Goal: Task Accomplishment & Management: Complete application form

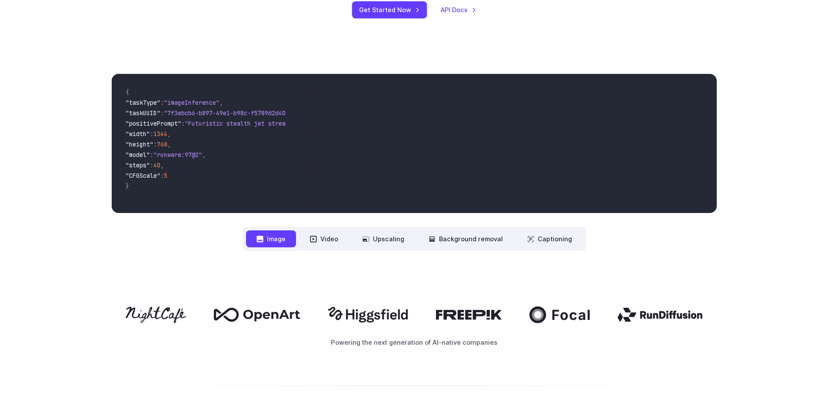
scroll to position [261, 0]
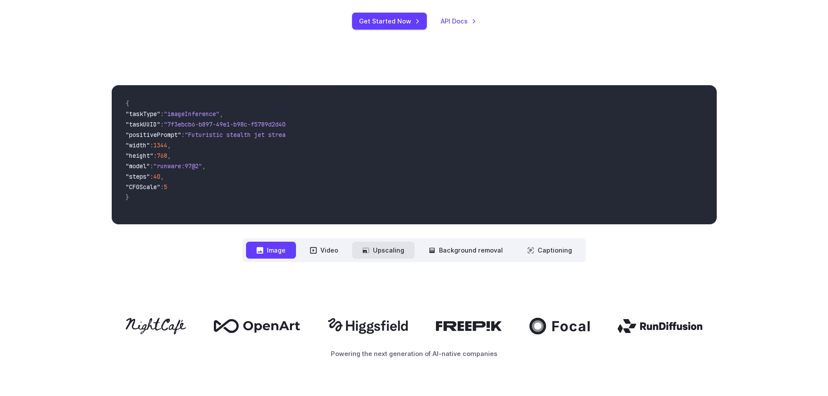
click at [402, 247] on button "Upscaling" at bounding box center [383, 250] width 63 height 17
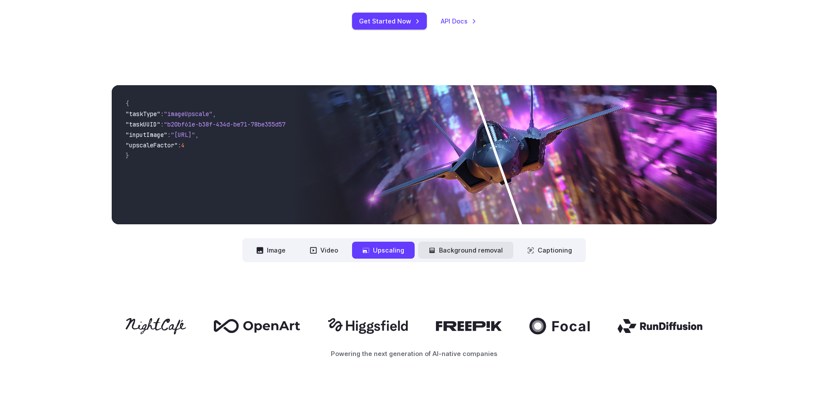
click at [470, 248] on button "Background removal" at bounding box center [465, 250] width 95 height 17
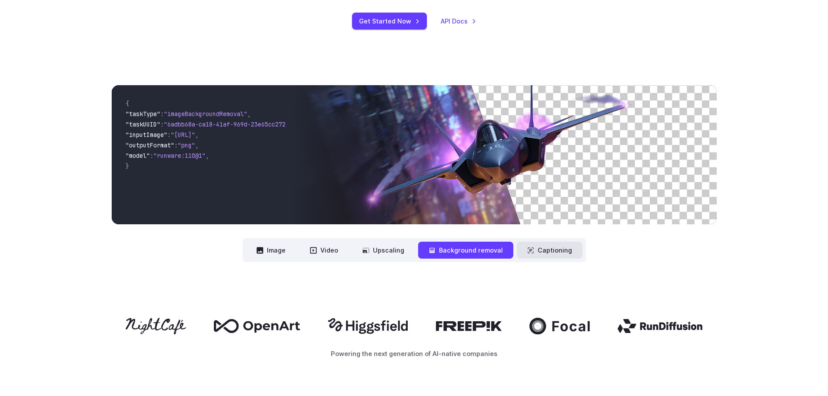
click at [546, 248] on button "Captioning" at bounding box center [550, 250] width 66 height 17
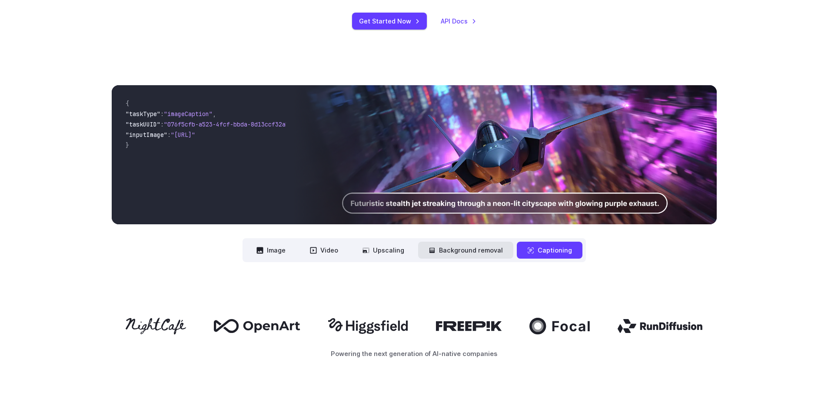
click at [482, 250] on button "Background removal" at bounding box center [465, 250] width 95 height 17
drag, startPoint x: 482, startPoint y: 250, endPoint x: 414, endPoint y: 249, distance: 68.2
click at [453, 250] on button "Background removal" at bounding box center [465, 250] width 95 height 17
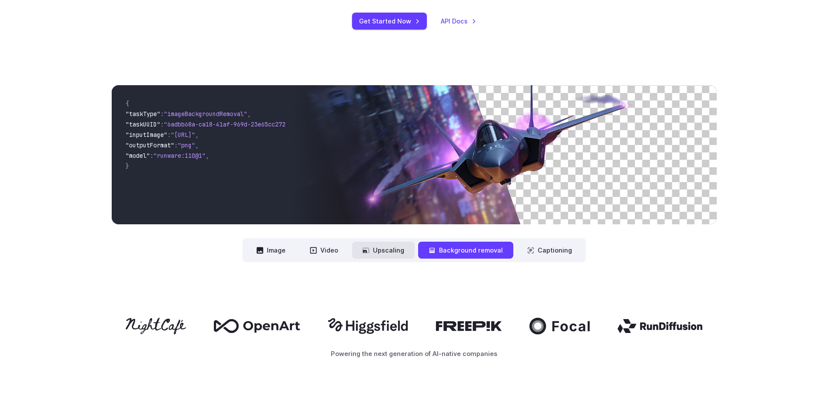
click at [394, 248] on button "Upscaling" at bounding box center [383, 250] width 63 height 17
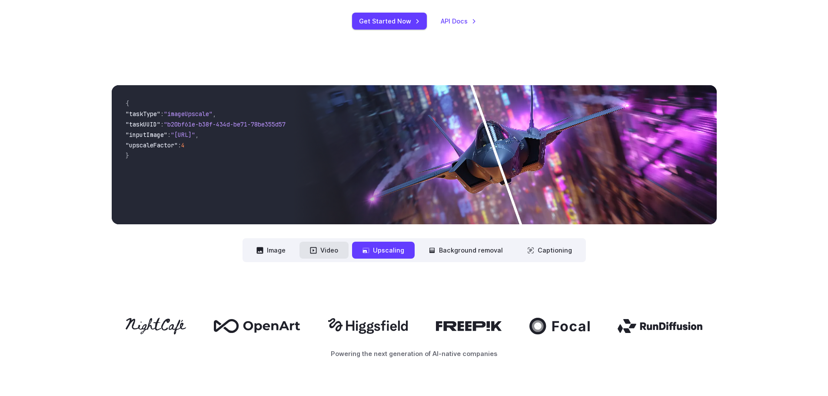
click at [336, 255] on button "Video" at bounding box center [323, 250] width 49 height 17
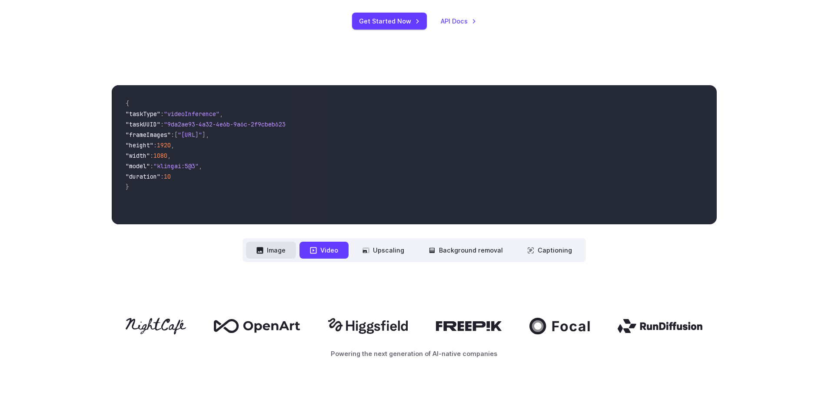
click at [273, 253] on button "Image" at bounding box center [271, 250] width 50 height 17
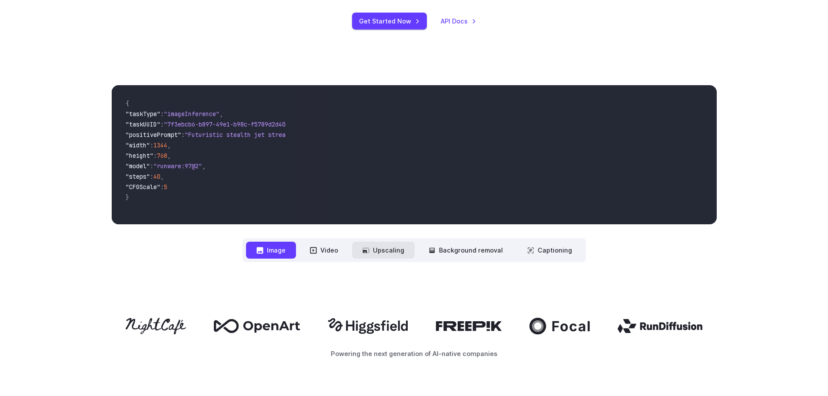
click at [356, 255] on button "Upscaling" at bounding box center [383, 250] width 63 height 17
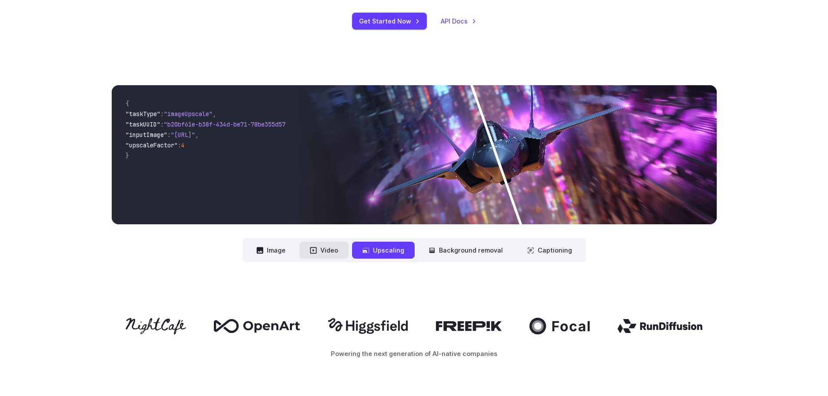
click at [349, 254] on button "Video" at bounding box center [323, 250] width 49 height 17
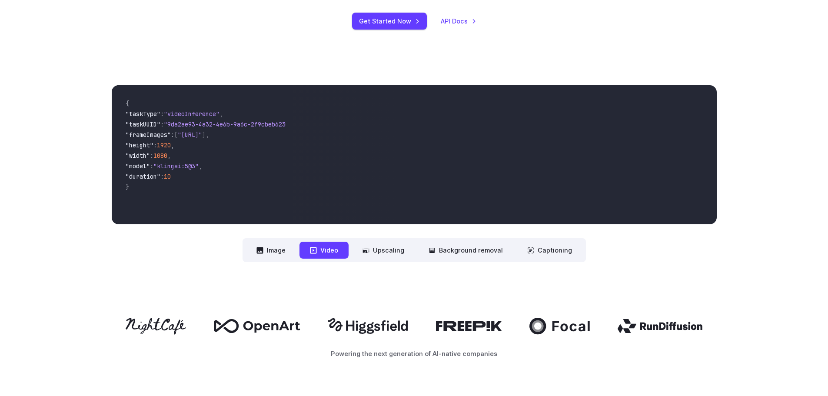
click at [349, 254] on button "Video" at bounding box center [323, 250] width 49 height 17
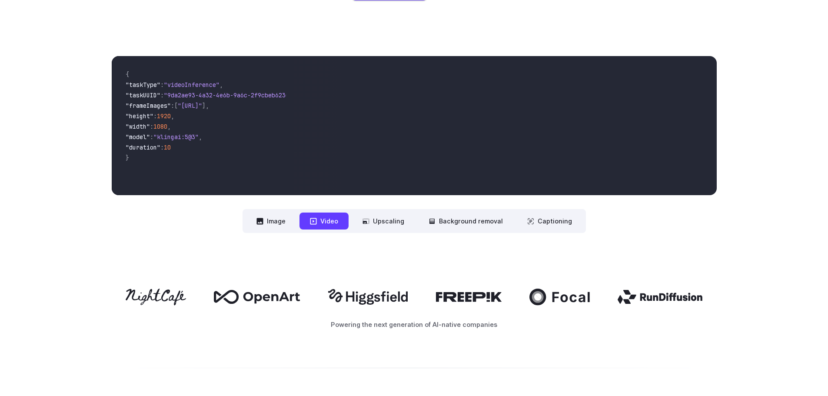
scroll to position [0, 0]
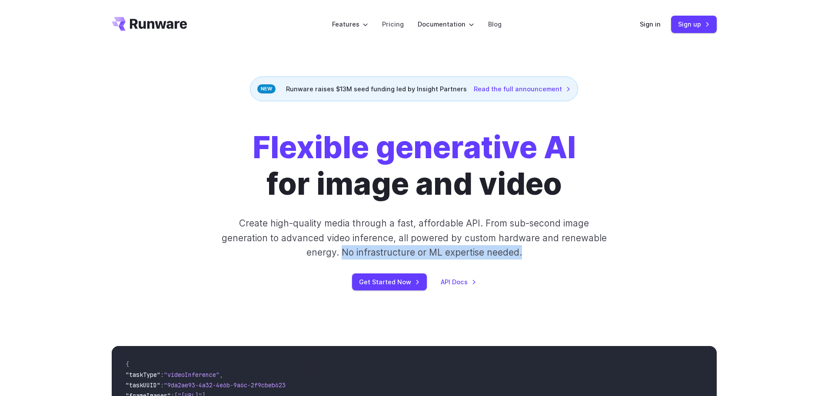
drag, startPoint x: 527, startPoint y: 254, endPoint x: 343, endPoint y: 256, distance: 183.9
click at [343, 256] on p "Create high-quality media through a fast, affordable API. From sub-second image…" at bounding box center [413, 237] width 387 height 43
click at [548, 252] on p "Create high-quality media through a fast, affordable API. From sub-second image…" at bounding box center [413, 237] width 387 height 43
click at [530, 253] on p "Create high-quality media through a fast, affordable API. From sub-second image…" at bounding box center [413, 237] width 387 height 43
drag, startPoint x: 548, startPoint y: 253, endPoint x: 343, endPoint y: 250, distance: 205.6
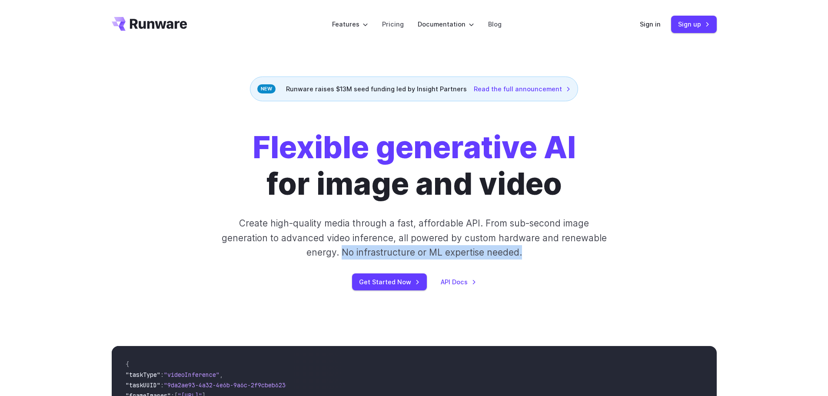
click at [343, 250] on p "Create high-quality media through a fast, affordable API. From sub-second image…" at bounding box center [413, 237] width 387 height 43
click at [400, 24] on link "Pricing" at bounding box center [393, 24] width 22 height 10
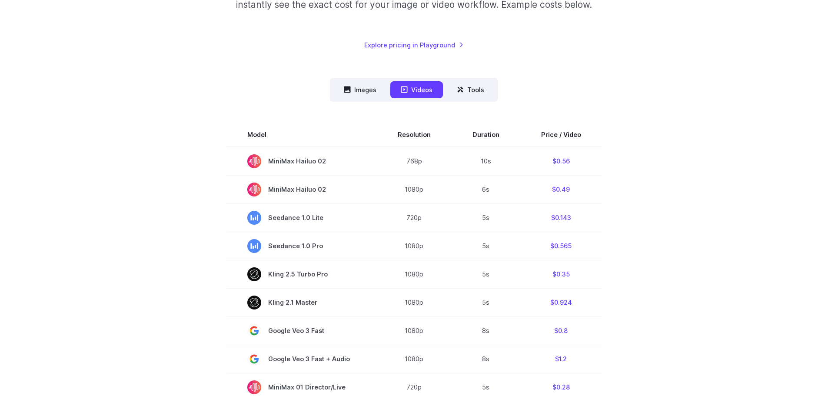
scroll to position [174, 0]
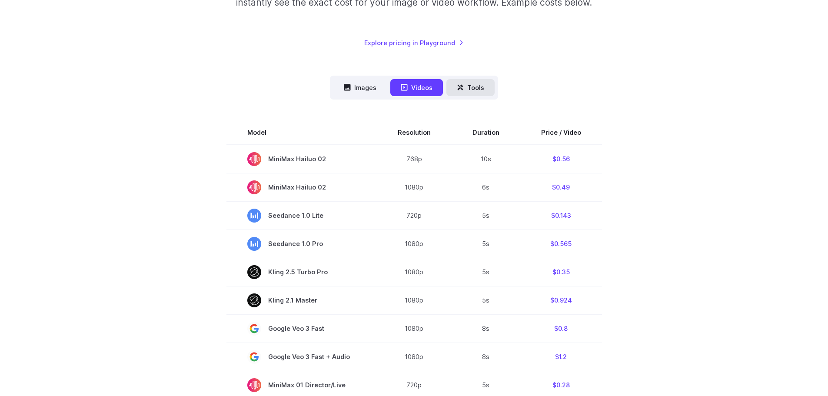
click at [474, 87] on button "Tools" at bounding box center [470, 87] width 48 height 17
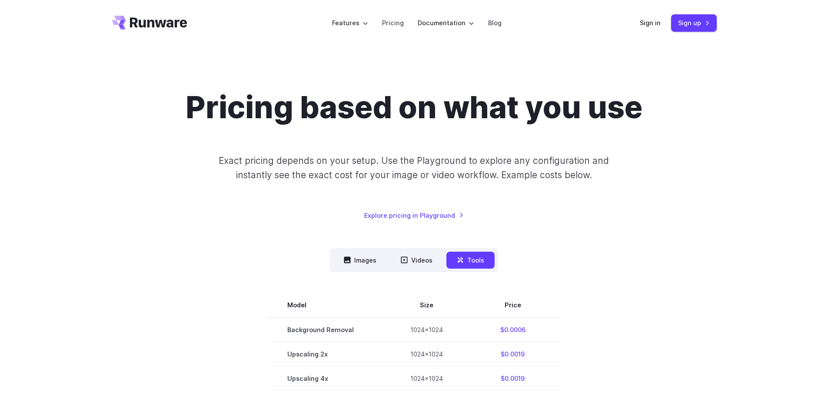
scroll to position [0, 0]
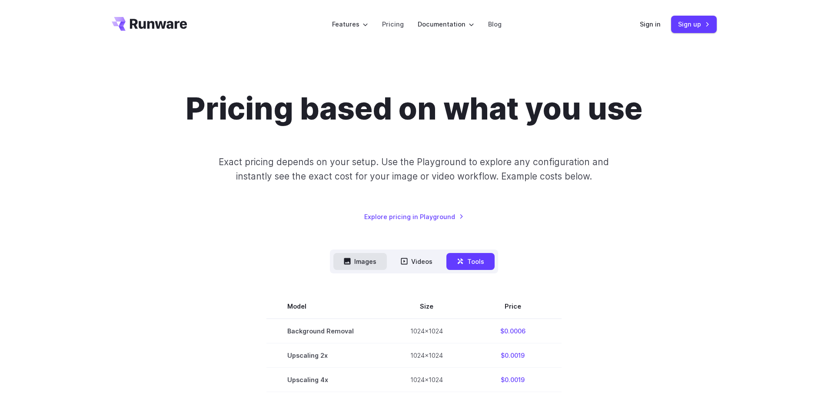
click at [362, 266] on button "Images" at bounding box center [359, 261] width 53 height 17
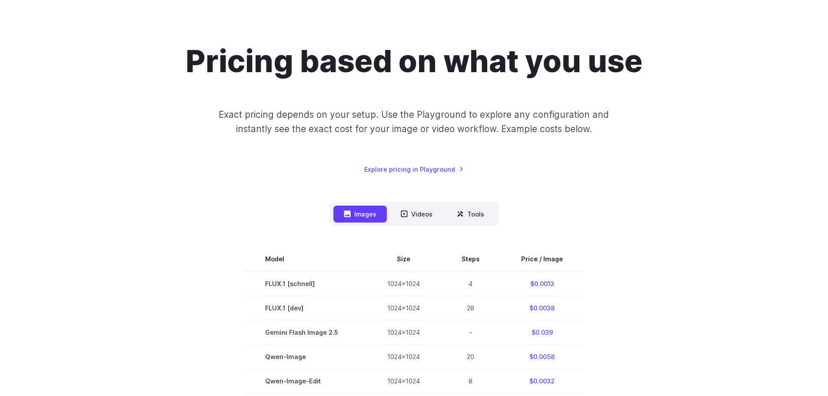
scroll to position [43, 0]
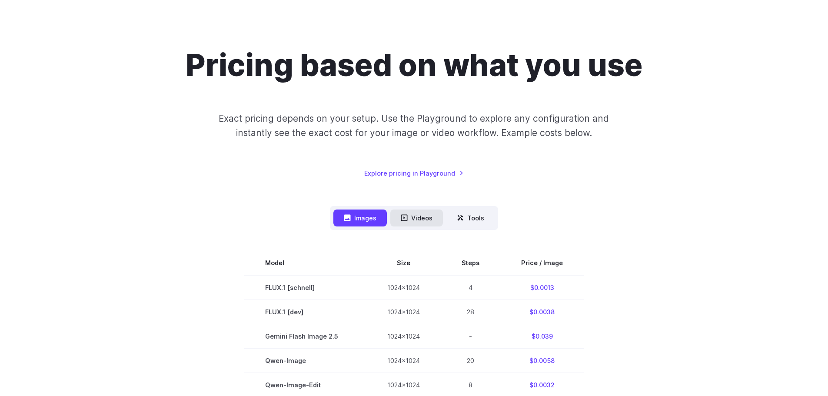
click at [419, 222] on button "Videos" at bounding box center [416, 218] width 53 height 17
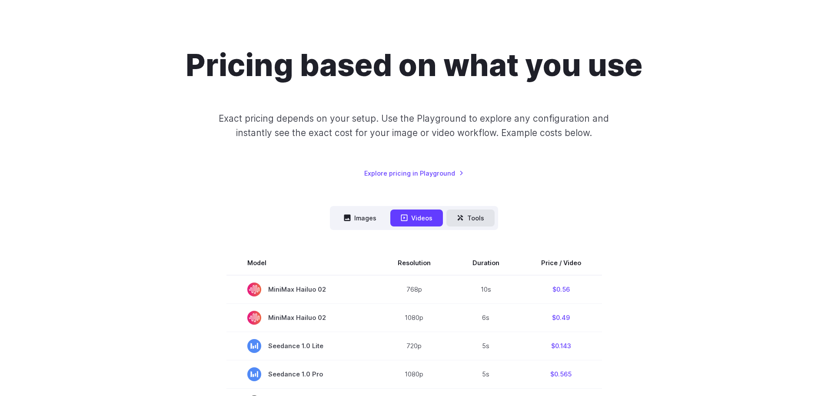
click at [463, 220] on icon at bounding box center [460, 217] width 7 height 7
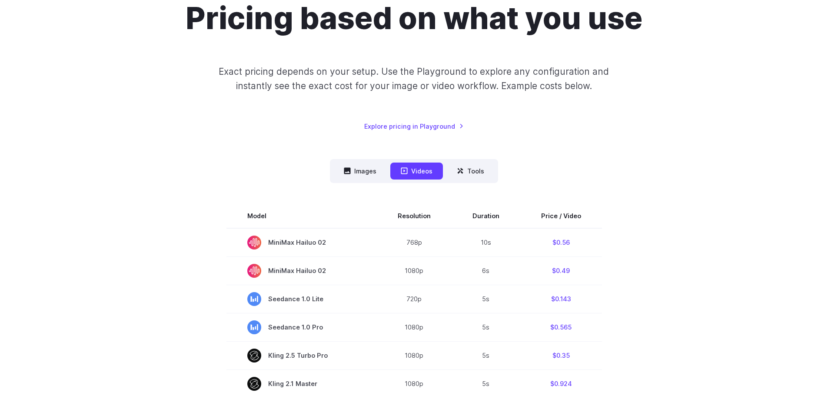
scroll to position [0, 0]
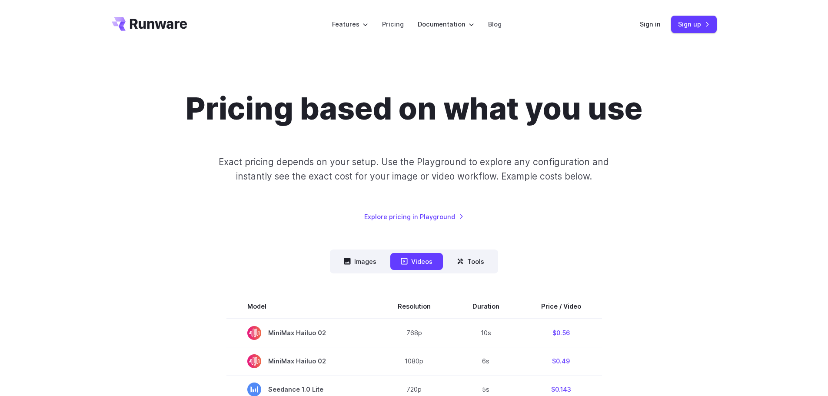
click at [165, 20] on icon "Go to /" at bounding box center [150, 24] width 76 height 14
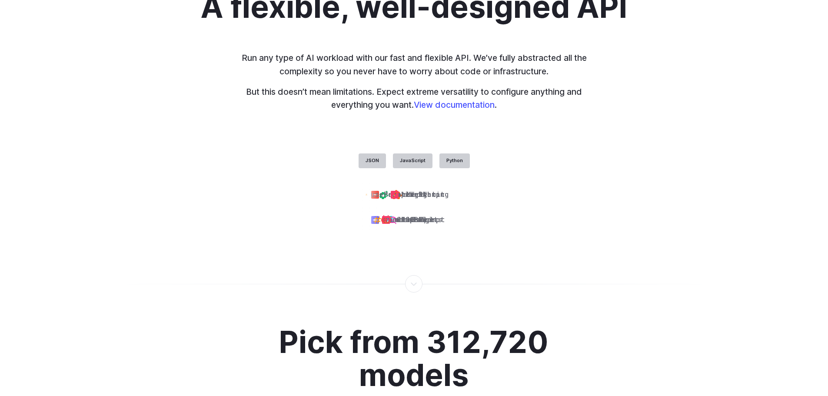
scroll to position [2130, 0]
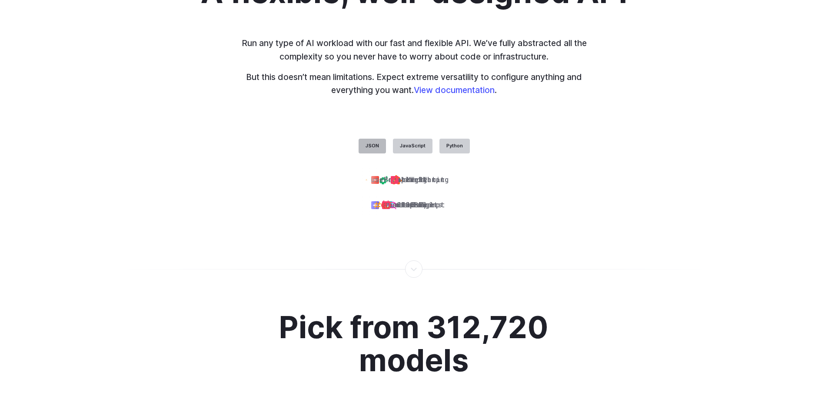
click at [370, 147] on label "JSON" at bounding box center [372, 146] width 27 height 15
click at [422, 150] on label "JavaScript" at bounding box center [413, 146] width 40 height 15
click at [361, 145] on label "JSON" at bounding box center [372, 146] width 27 height 15
click at [460, 148] on label "Python" at bounding box center [454, 146] width 30 height 15
click at [373, 147] on label "JSON" at bounding box center [372, 146] width 27 height 15
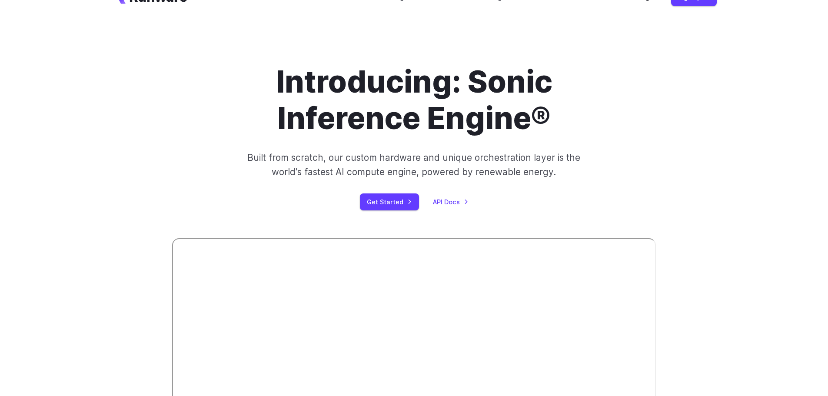
scroll to position [0, 0]
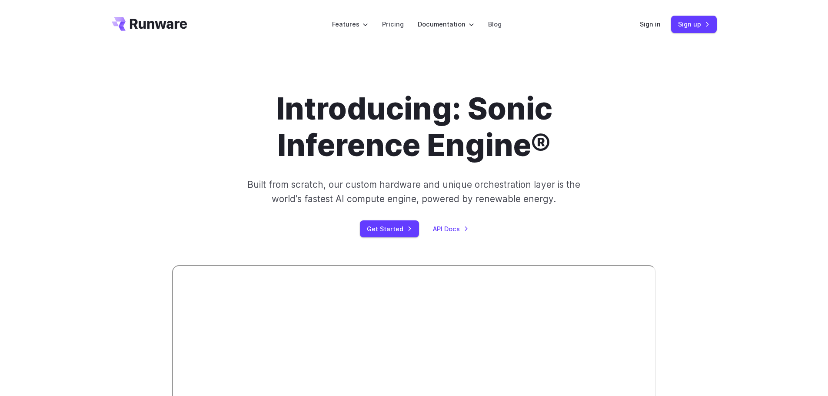
click at [169, 21] on icon "Go to /" at bounding box center [150, 24] width 76 height 14
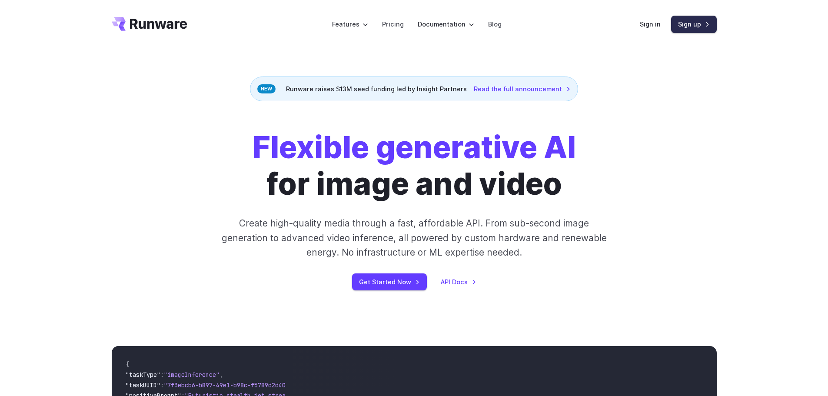
click at [693, 24] on link "Sign up" at bounding box center [694, 24] width 46 height 17
